Goal: Task Accomplishment & Management: Use online tool/utility

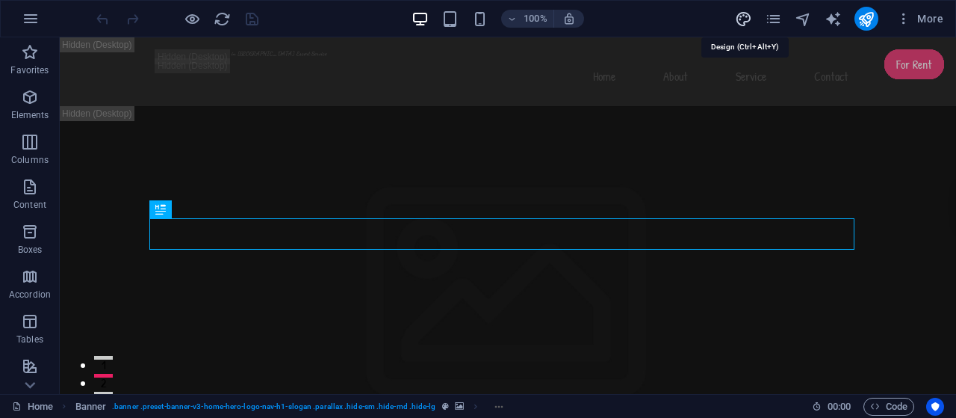
click at [743, 20] on icon "design" at bounding box center [743, 18] width 17 height 17
select select "px"
select select "200"
select select "px"
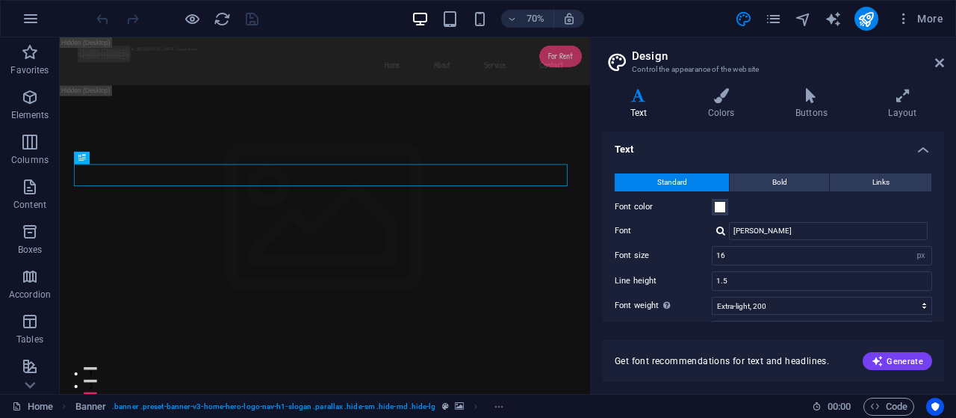
click at [641, 105] on h4 "Text" at bounding box center [642, 103] width 78 height 31
click at [716, 115] on h4 "Colors" at bounding box center [724, 103] width 87 height 31
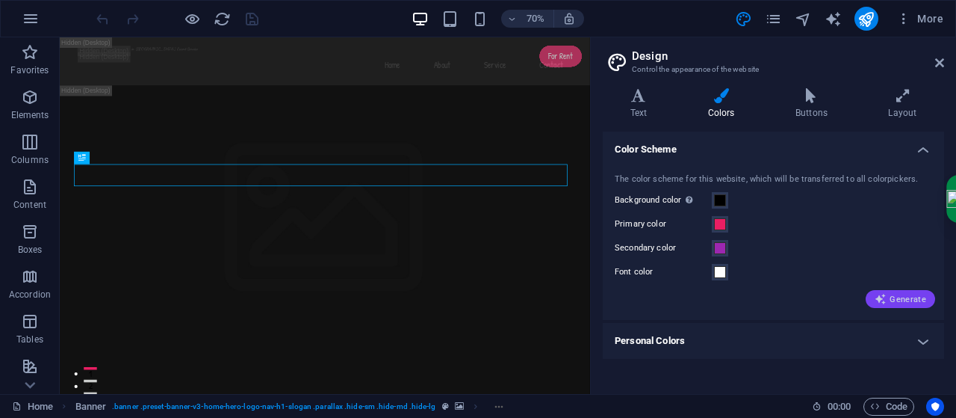
click at [906, 296] on span "Generate" at bounding box center [901, 299] width 52 height 12
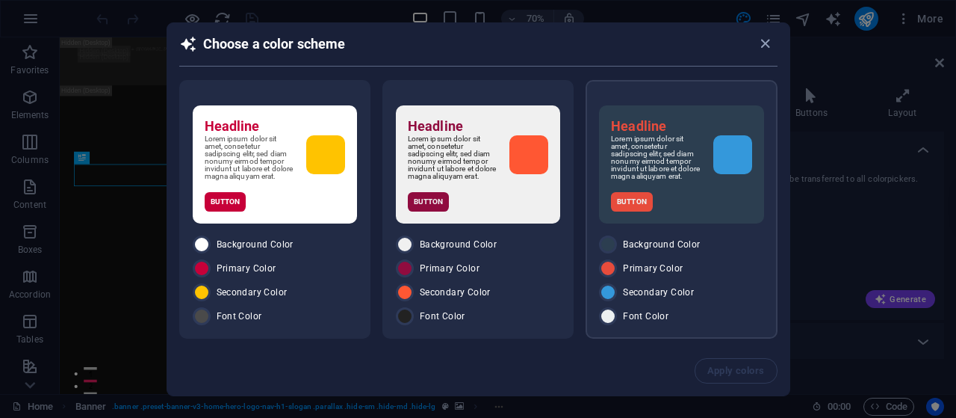
scroll to position [72, 0]
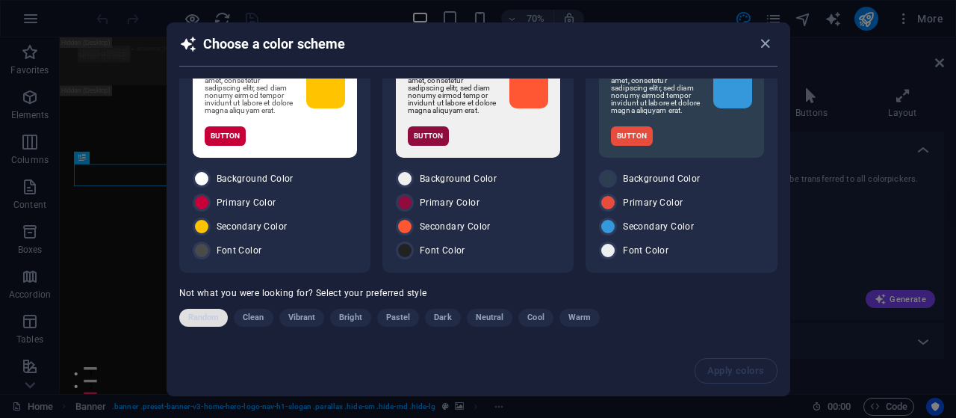
click at [212, 321] on span "Random" at bounding box center [203, 318] width 31 height 18
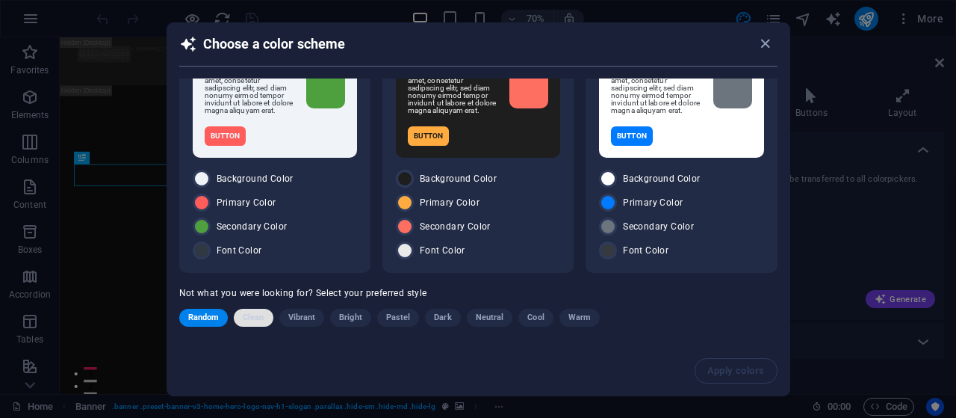
click at [250, 318] on span "Clean" at bounding box center [253, 318] width 21 height 18
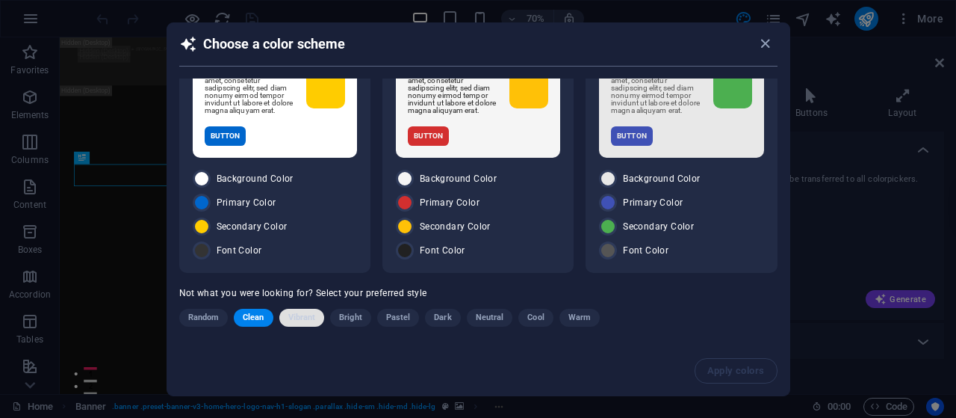
click at [293, 315] on span "Vibrant" at bounding box center [302, 318] width 28 height 18
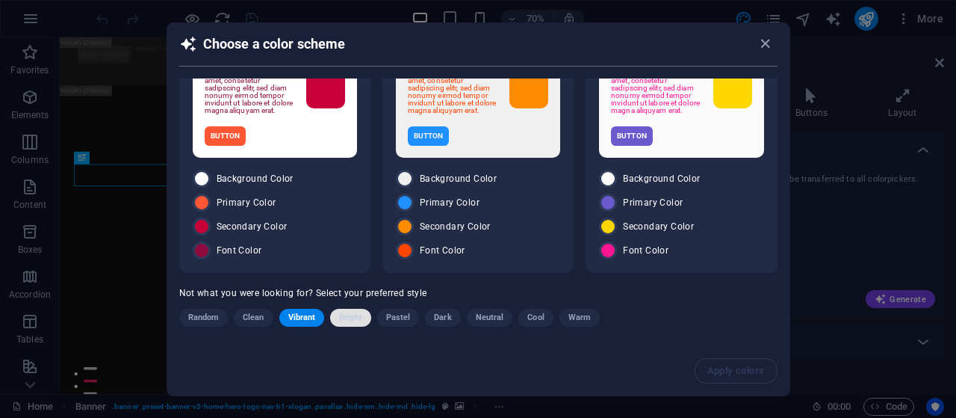
click at [362, 319] on button "Bright" at bounding box center [350, 318] width 41 height 18
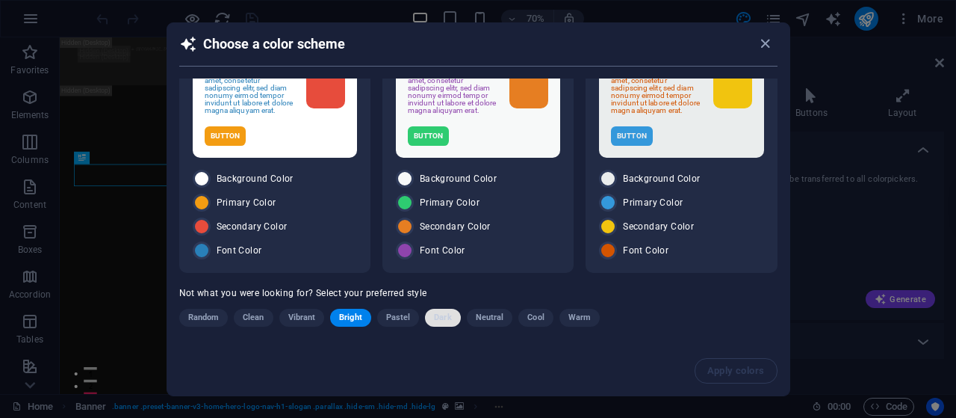
click at [441, 315] on span "Dark" at bounding box center [442, 318] width 17 height 18
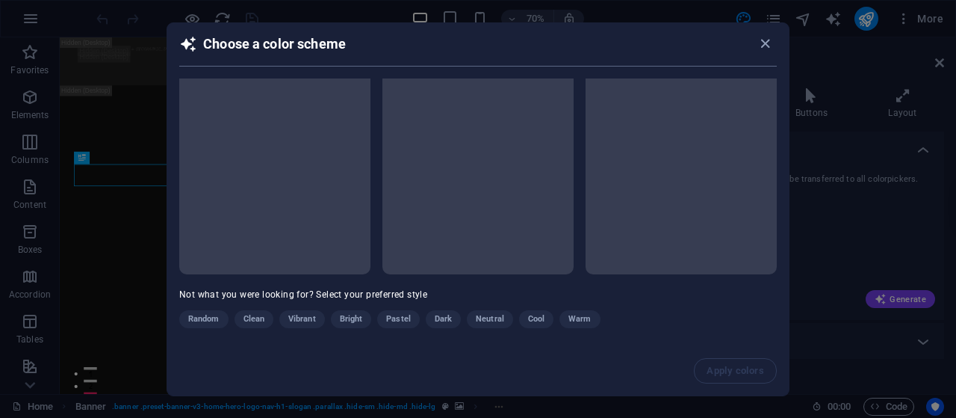
scroll to position [2, 0]
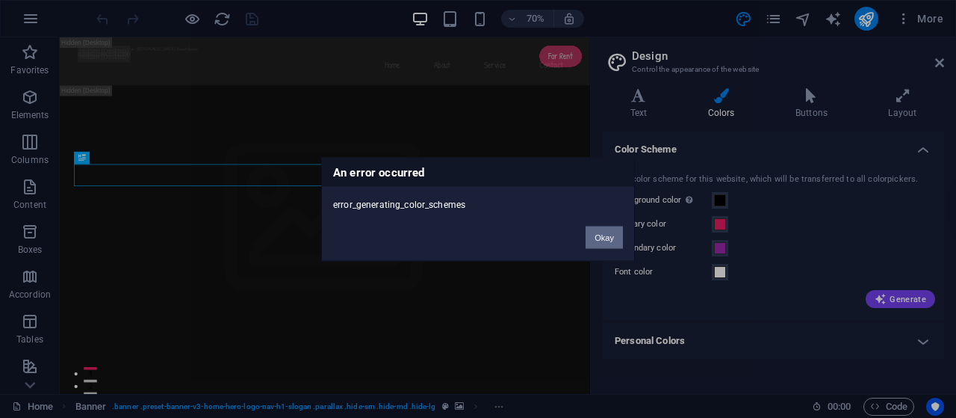
click at [607, 236] on button "Okay" at bounding box center [604, 237] width 37 height 22
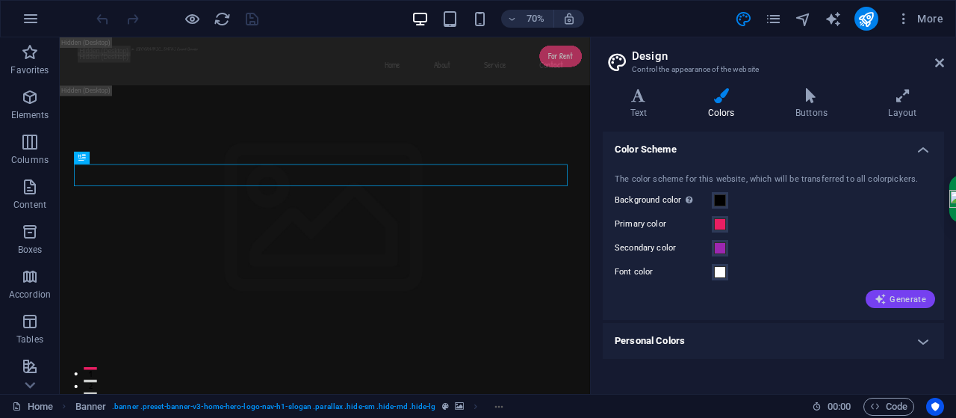
click at [896, 301] on span "Generate" at bounding box center [901, 299] width 52 height 12
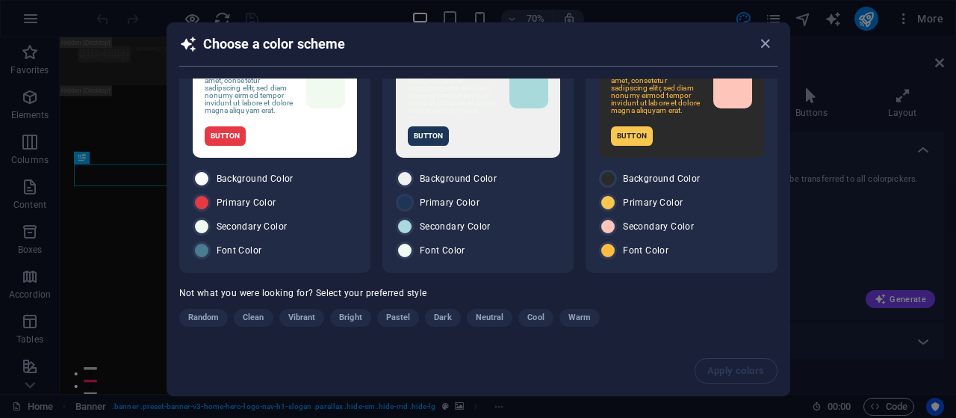
scroll to position [72, 0]
click at [574, 321] on span "Warm" at bounding box center [580, 318] width 22 height 18
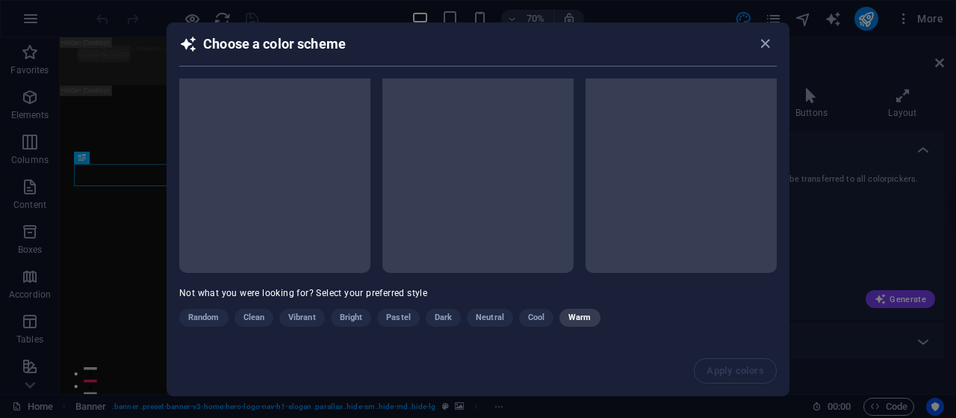
scroll to position [64, 0]
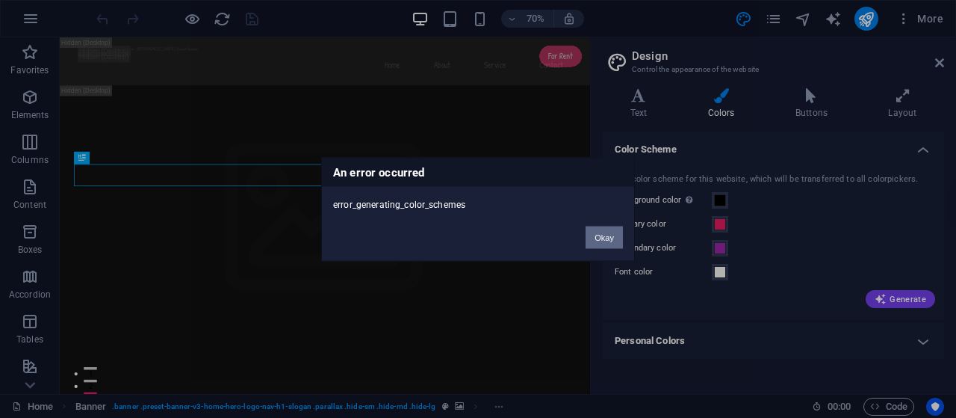
click at [610, 232] on button "Okay" at bounding box center [604, 237] width 37 height 22
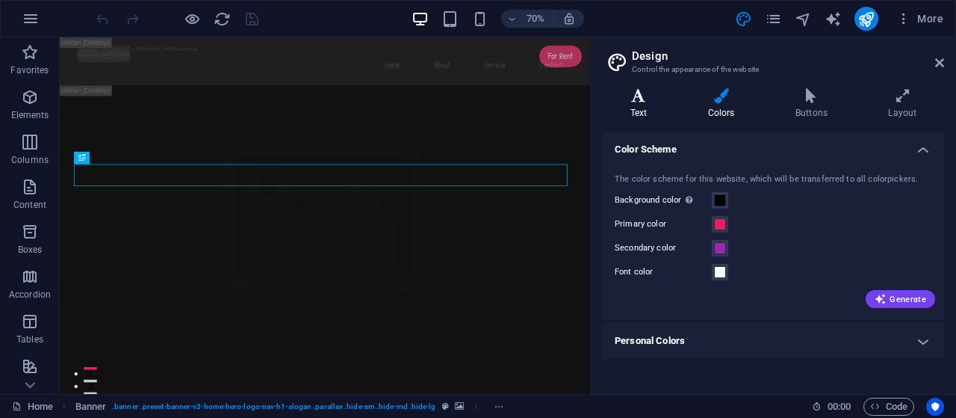
click at [637, 103] on h4 "Text" at bounding box center [642, 103] width 78 height 31
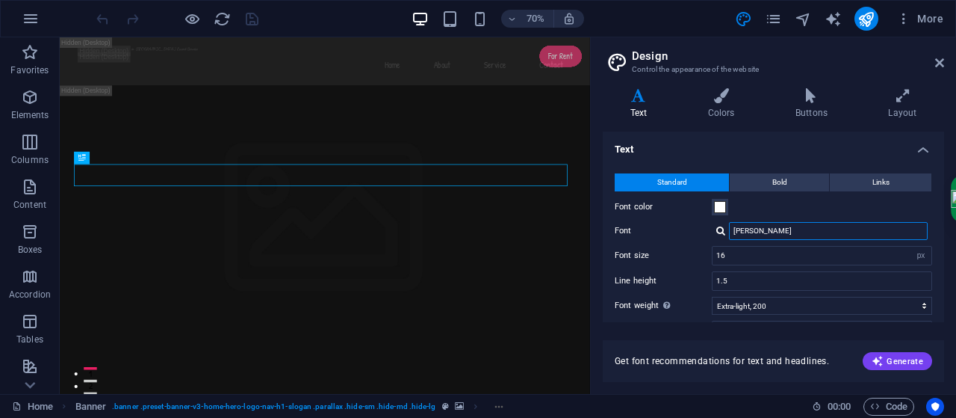
click at [783, 227] on input "[PERSON_NAME]" at bounding box center [828, 231] width 199 height 18
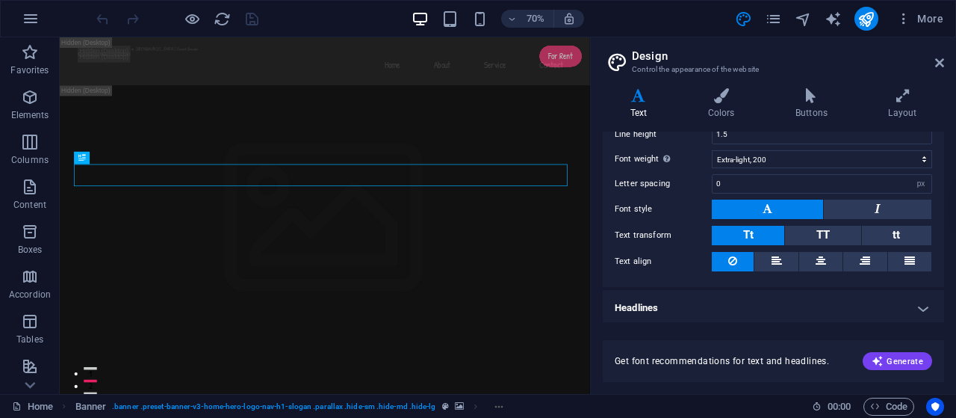
scroll to position [0, 0]
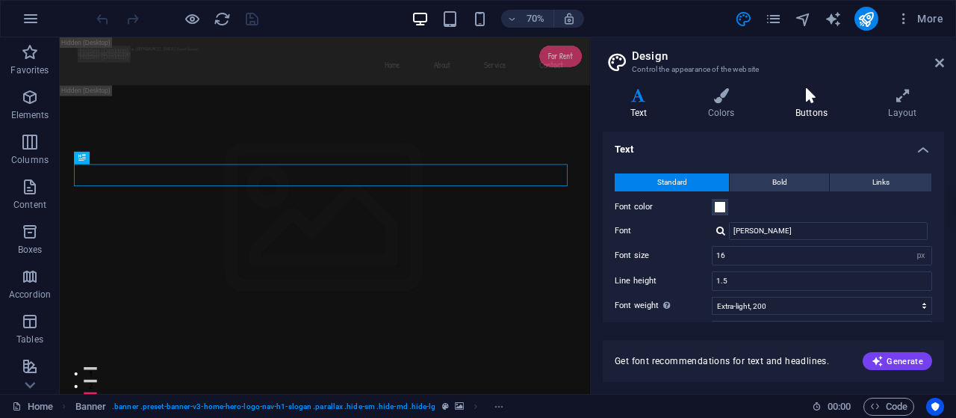
click at [814, 101] on icon at bounding box center [811, 95] width 87 height 15
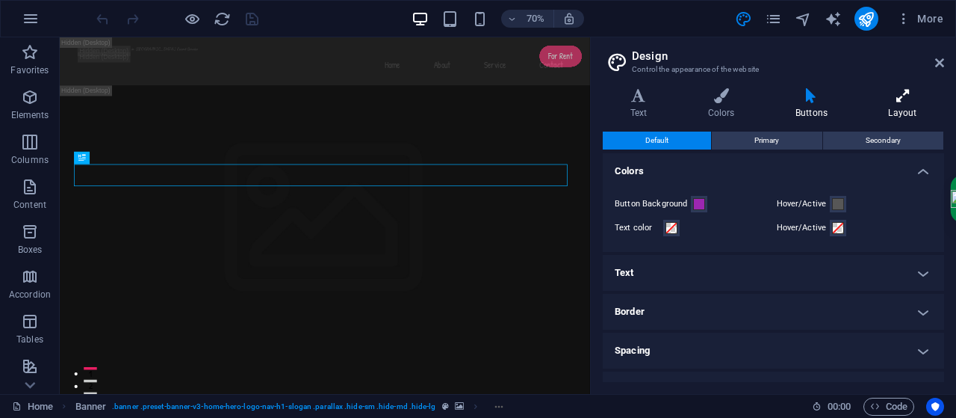
click at [906, 112] on h4 "Layout" at bounding box center [902, 103] width 83 height 31
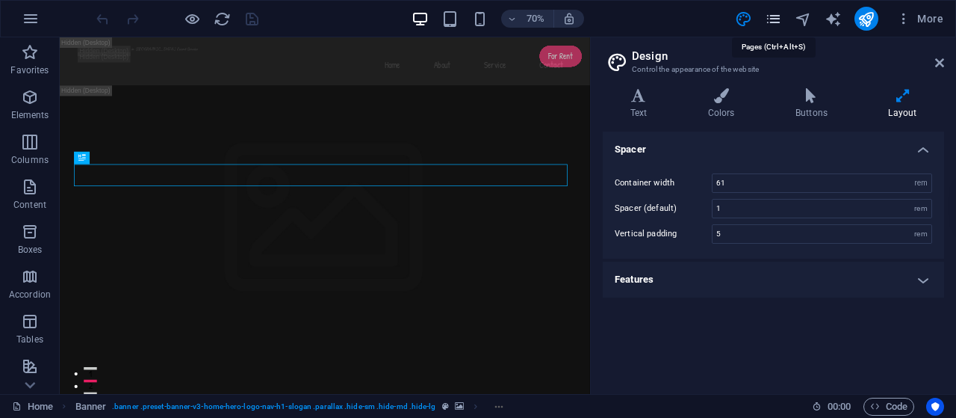
click at [769, 21] on icon "pages" at bounding box center [773, 18] width 17 height 17
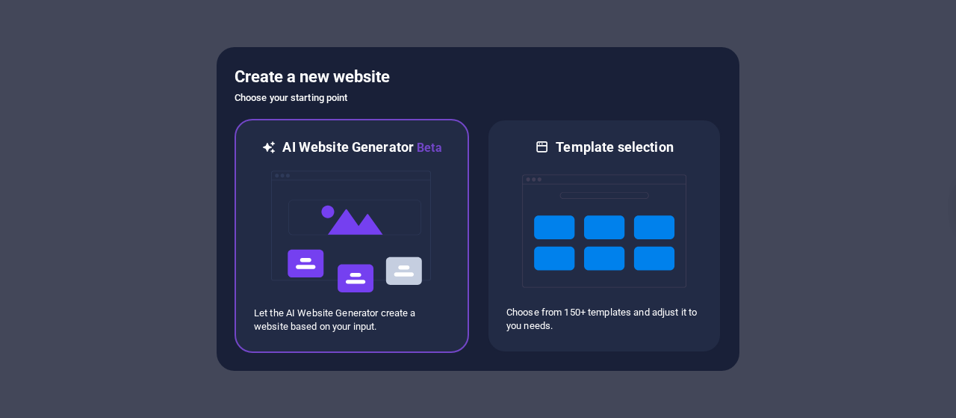
click at [384, 246] on img at bounding box center [352, 231] width 164 height 149
